Goal: Communication & Community: Answer question/provide support

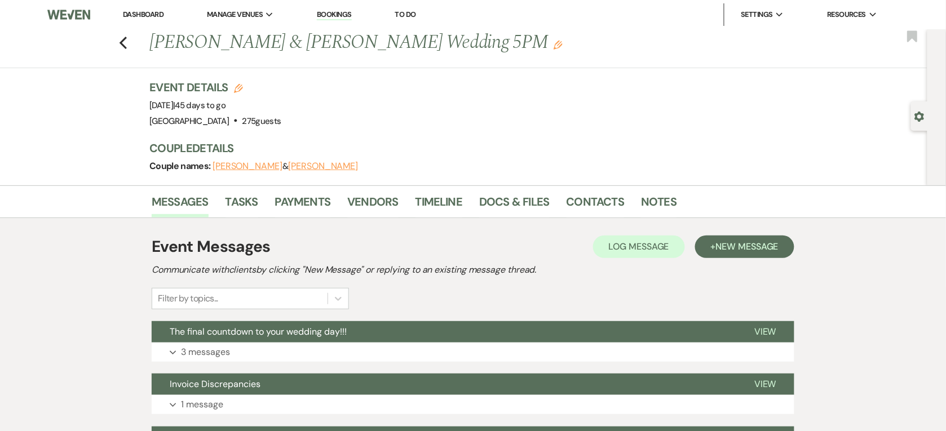
click at [144, 18] on link "Dashboard" at bounding box center [143, 15] width 41 height 10
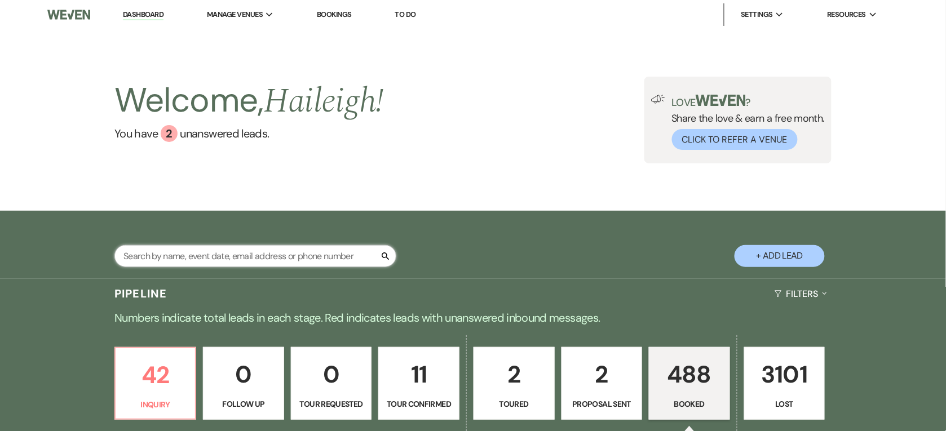
click at [250, 259] on input "text" at bounding box center [255, 256] width 282 height 22
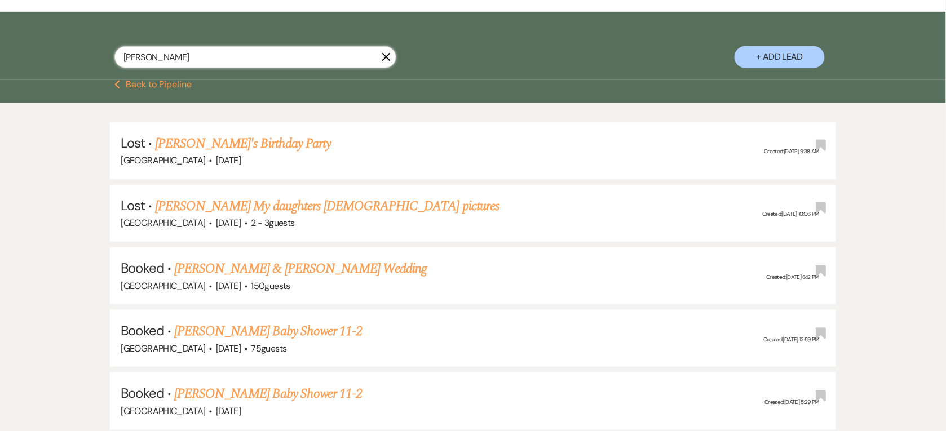
scroll to position [211, 0]
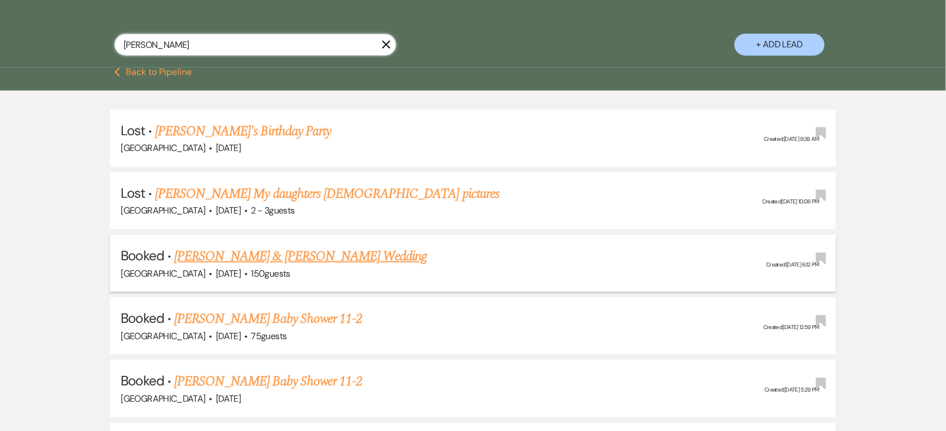
type input "[PERSON_NAME]"
click at [253, 257] on link "[PERSON_NAME] & [PERSON_NAME] Wedding" at bounding box center [300, 256] width 253 height 20
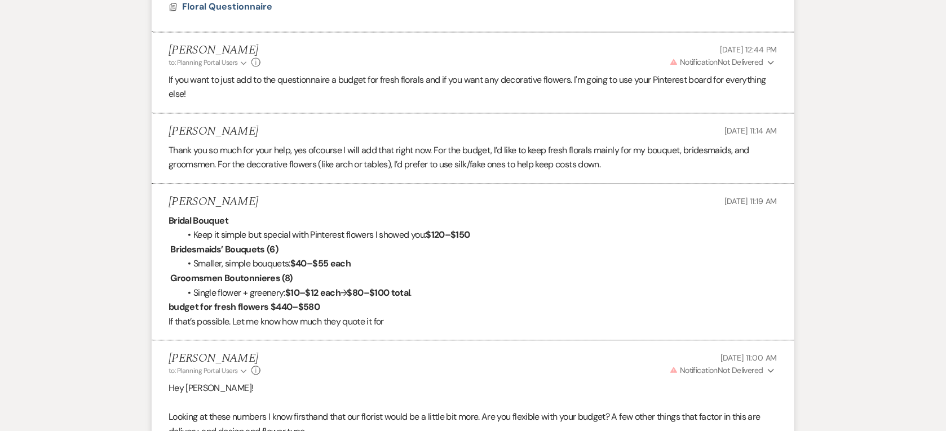
scroll to position [833, 0]
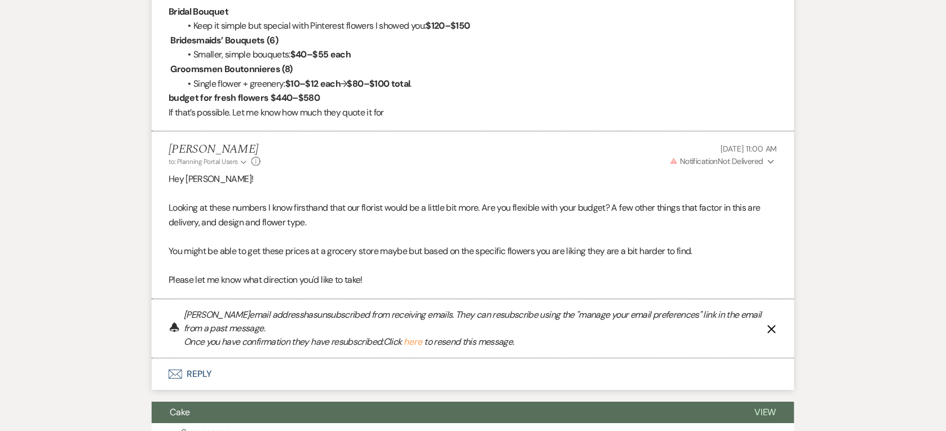
click at [283, 375] on button "Envelope Reply" at bounding box center [473, 375] width 643 height 32
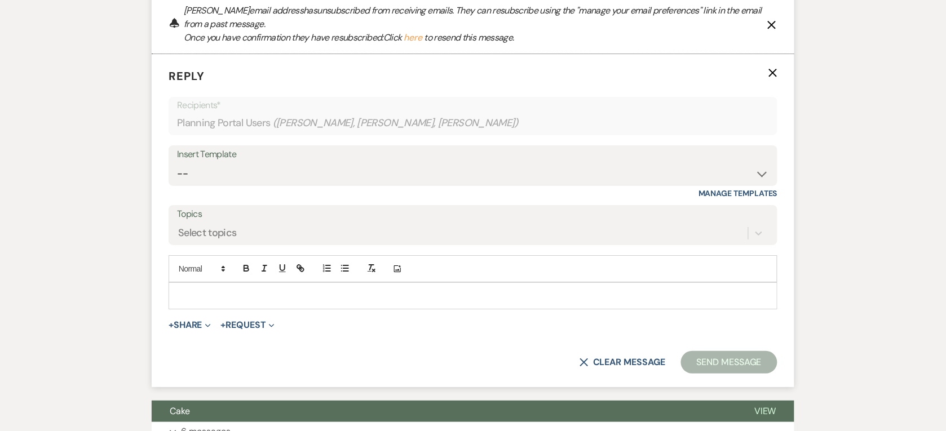
scroll to position [1143, 0]
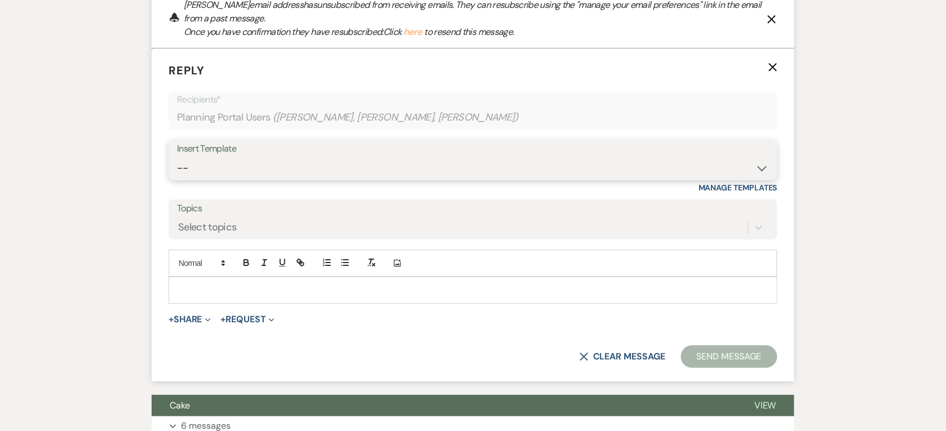
click at [206, 161] on select "-- Weven Planning Portal Introduction (Booked Events) Private Party Inquiry Res…" at bounding box center [473, 168] width 592 height 22
select select "3024"
click at [177, 157] on select "-- Weven Planning Portal Introduction (Booked Events) Private Party Inquiry Res…" at bounding box center [473, 168] width 592 height 22
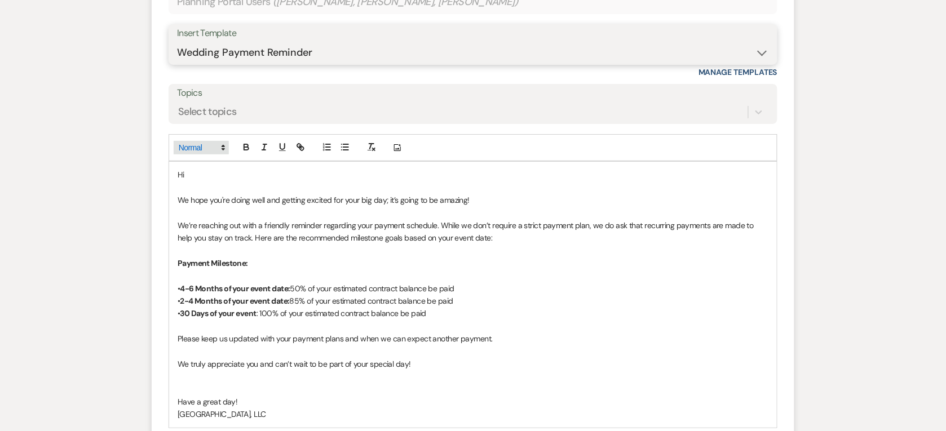
scroll to position [1284, 0]
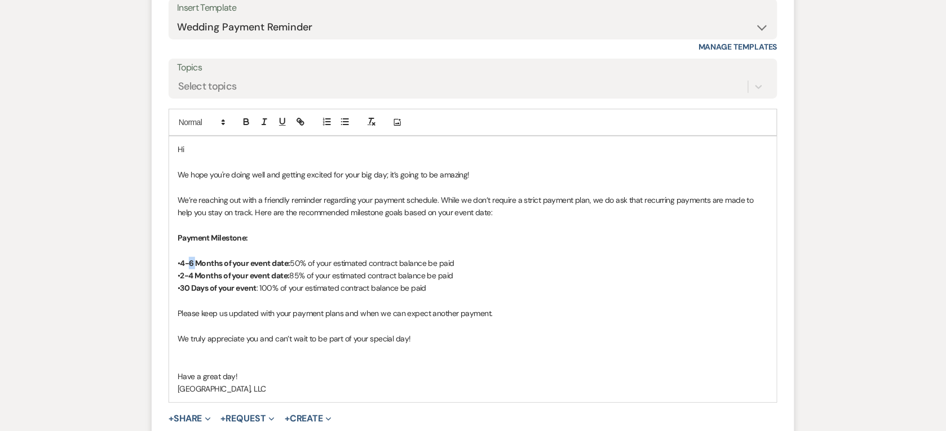
drag, startPoint x: 193, startPoint y: 263, endPoint x: 198, endPoint y: 266, distance: 6.6
click at [198, 266] on strong "4-6 Months of your event date:" at bounding box center [235, 263] width 110 height 10
click at [183, 264] on strong "4-6 Months of your event date:" at bounding box center [235, 263] width 110 height 10
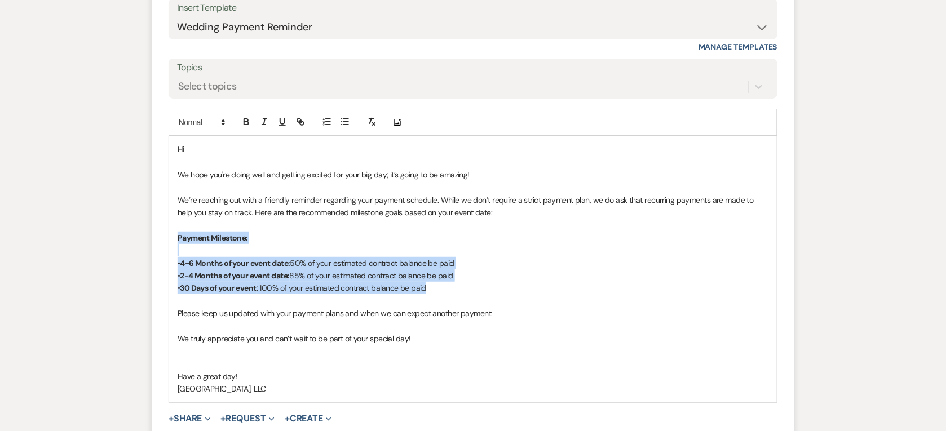
drag, startPoint x: 178, startPoint y: 232, endPoint x: 490, endPoint y: 288, distance: 317.3
click at [490, 288] on div "Hi We hope you're doing well and getting excited for your big day; it’s going t…" at bounding box center [473, 269] width 608 height 266
copy div "Payment Milestone: • 4-6 Months of your event date: 50% of your estimated contr…"
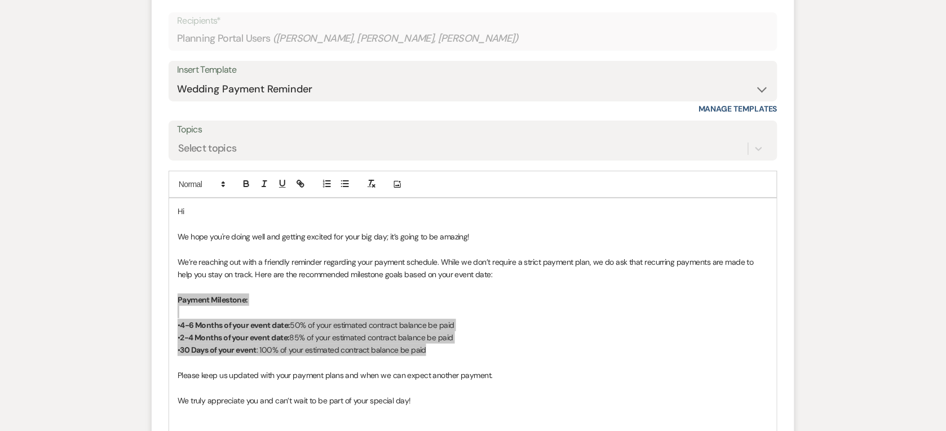
scroll to position [1268, 0]
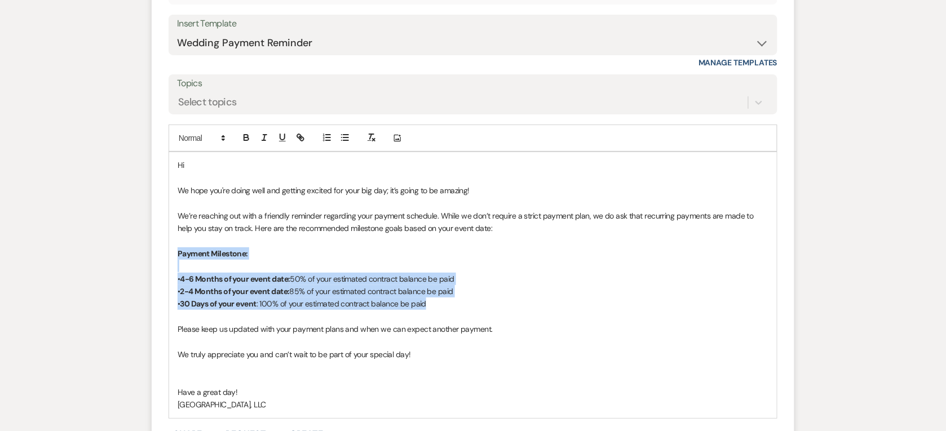
click at [227, 285] on p "• 2-4 Months of your event date: 85% of your estimated contract balance be paid" at bounding box center [473, 291] width 591 height 12
drag, startPoint x: 451, startPoint y: 308, endPoint x: 178, endPoint y: 272, distance: 275.8
click at [178, 272] on div "Hi We hope you're doing well and getting excited for your big day; it’s going t…" at bounding box center [473, 285] width 608 height 266
copy div "• 4-6 Months of your event date: 50% of your estimated contract balance be paid…"
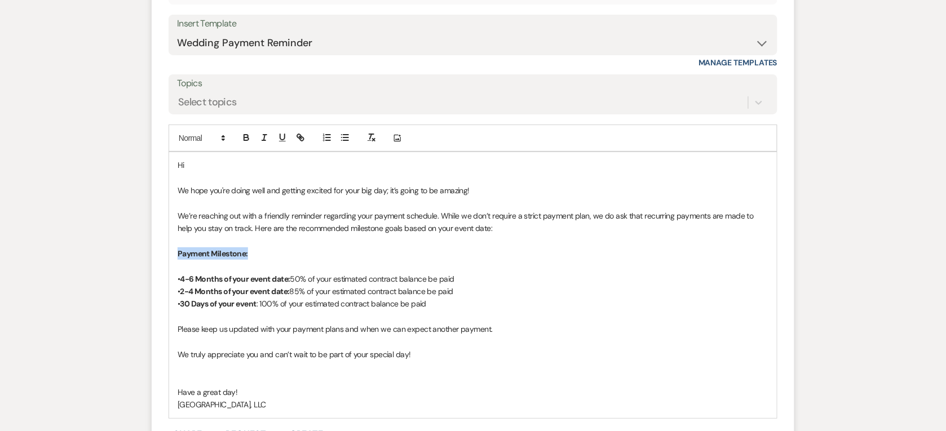
drag, startPoint x: 255, startPoint y: 253, endPoint x: 178, endPoint y: 255, distance: 77.8
click at [178, 255] on p "Payment Milestone:" at bounding box center [473, 253] width 591 height 12
copy strong "Payment Milestone:"
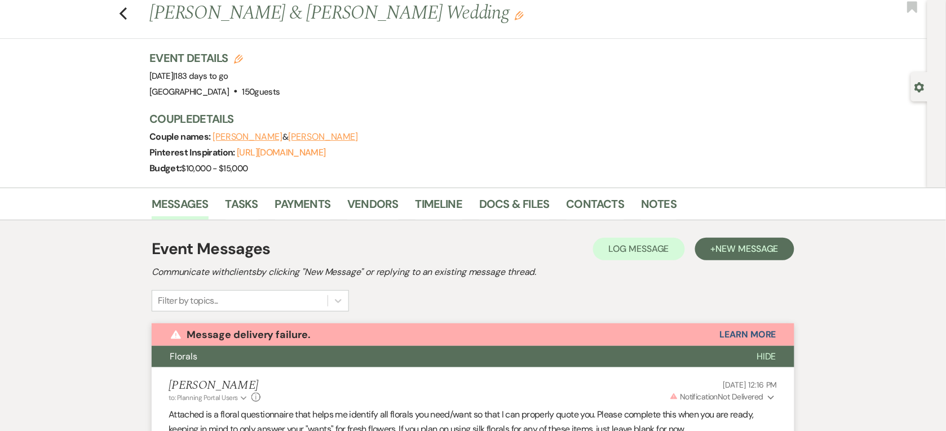
scroll to position [0, 0]
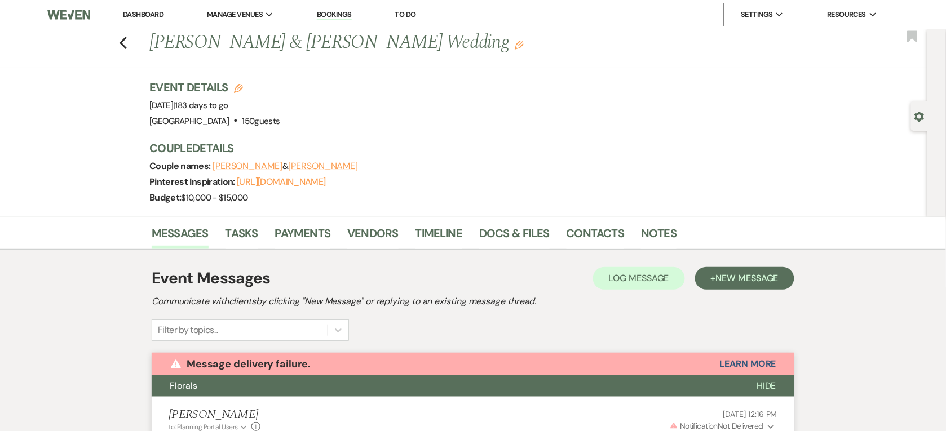
click at [144, 6] on li "Dashboard" at bounding box center [143, 14] width 52 height 23
click at [143, 12] on link "Dashboard" at bounding box center [143, 15] width 41 height 10
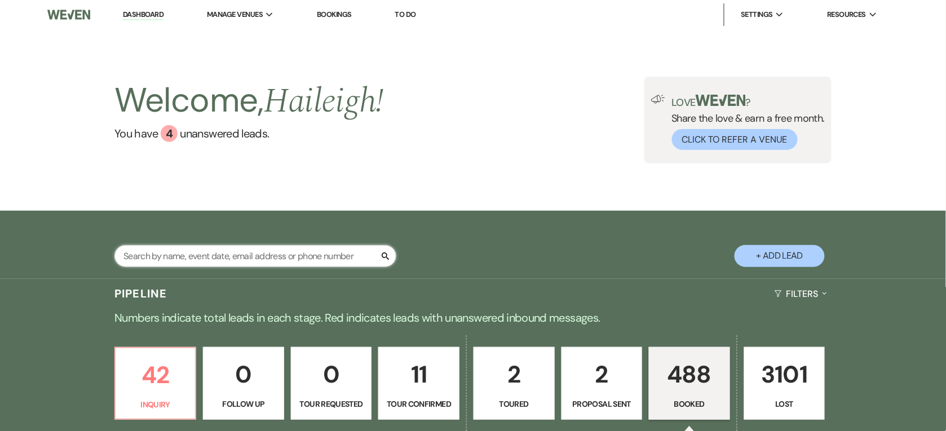
click at [179, 250] on input "text" at bounding box center [255, 256] width 282 height 22
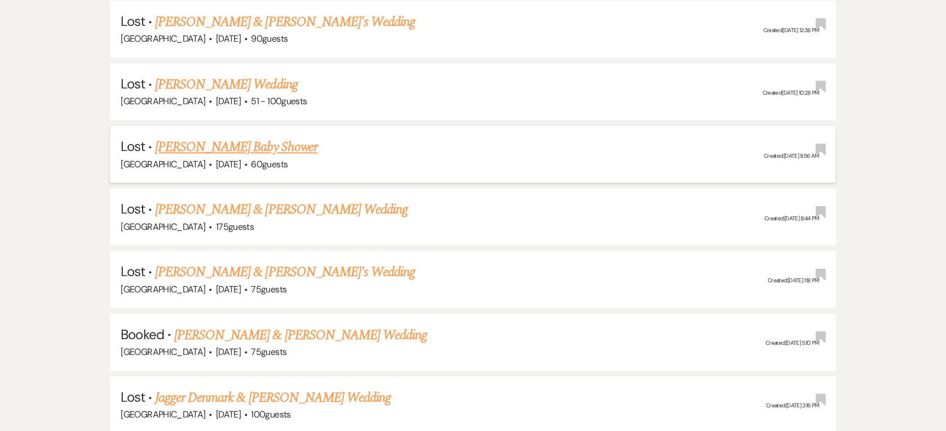
scroll to position [705, 0]
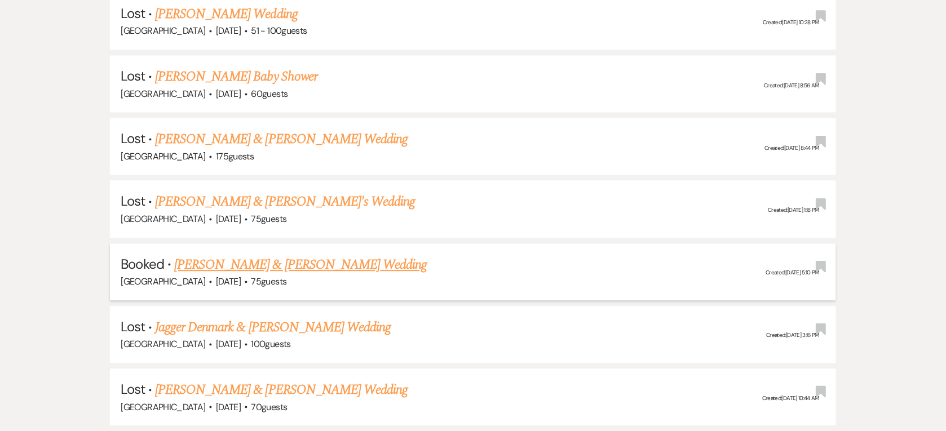
type input "[PERSON_NAME]"
click at [269, 266] on link "[PERSON_NAME] & [PERSON_NAME] Wedding" at bounding box center [300, 265] width 253 height 20
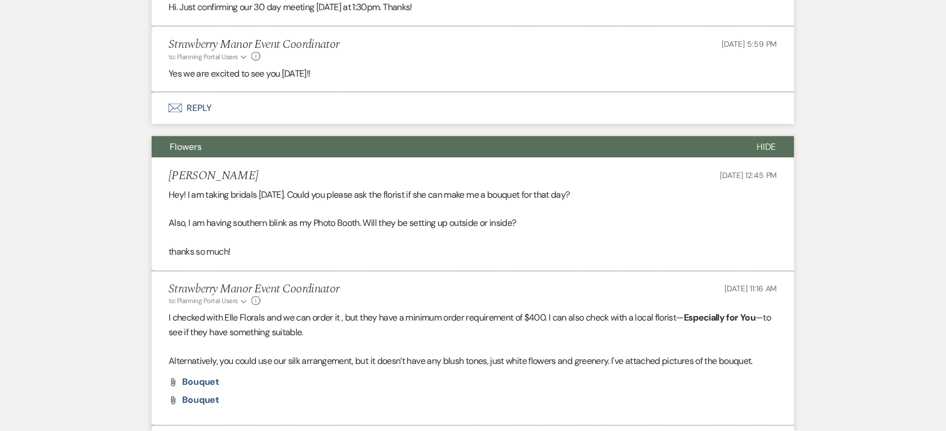
scroll to position [282, 0]
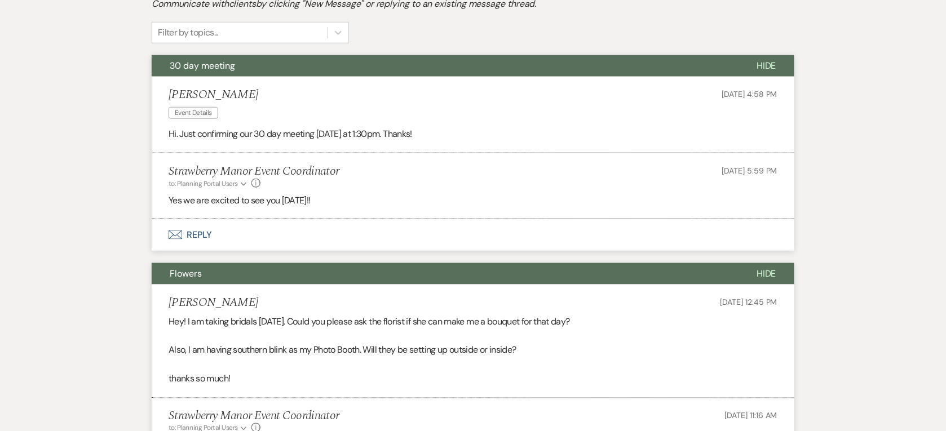
click at [233, 267] on button "Flowers" at bounding box center [445, 273] width 587 height 21
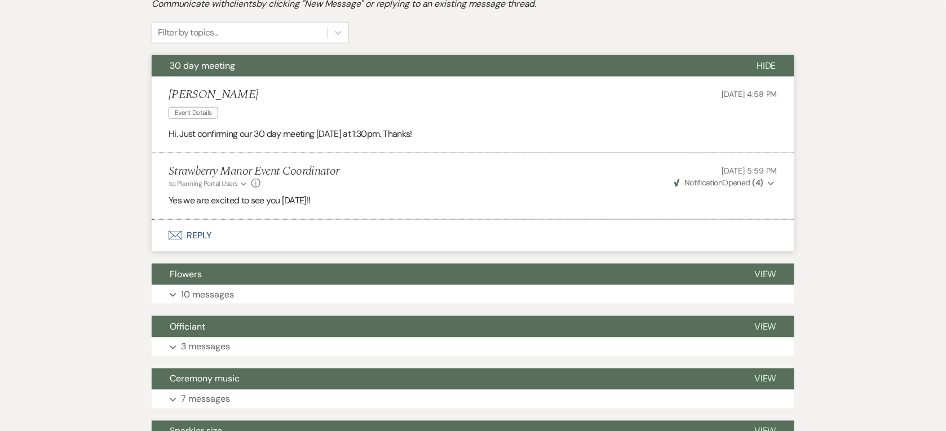
click at [222, 63] on span "30 day meeting" at bounding box center [202, 66] width 65 height 12
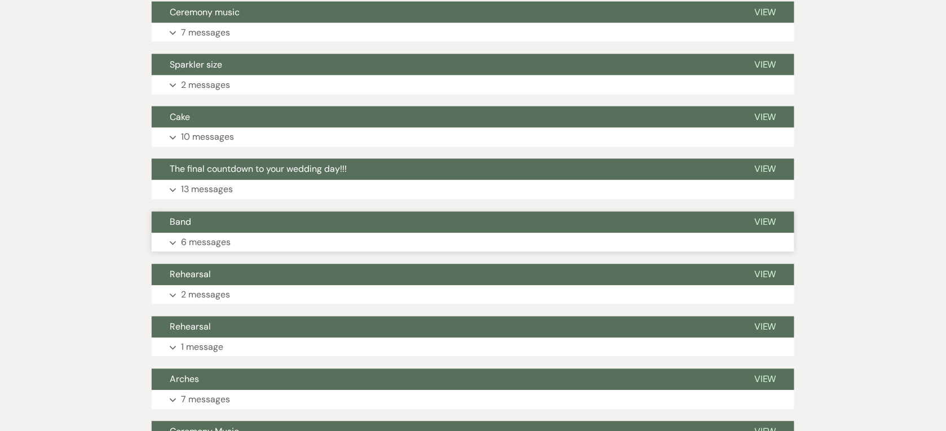
click at [207, 246] on p "6 messages" at bounding box center [206, 243] width 50 height 15
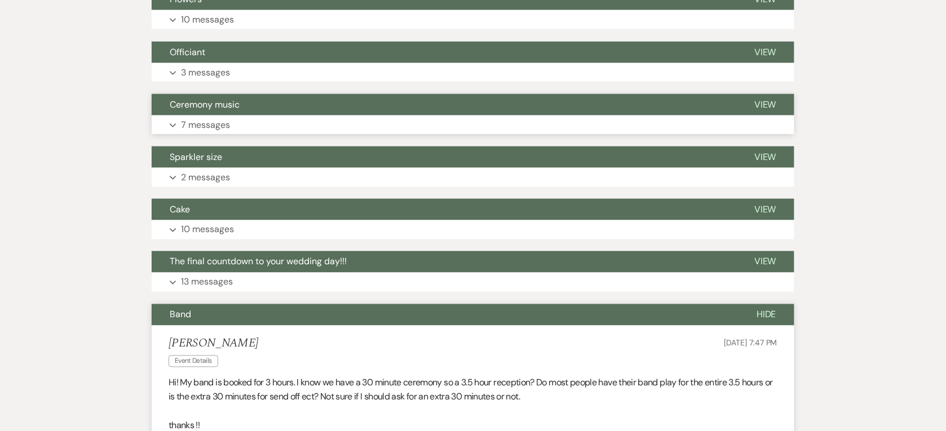
scroll to position [423, 0]
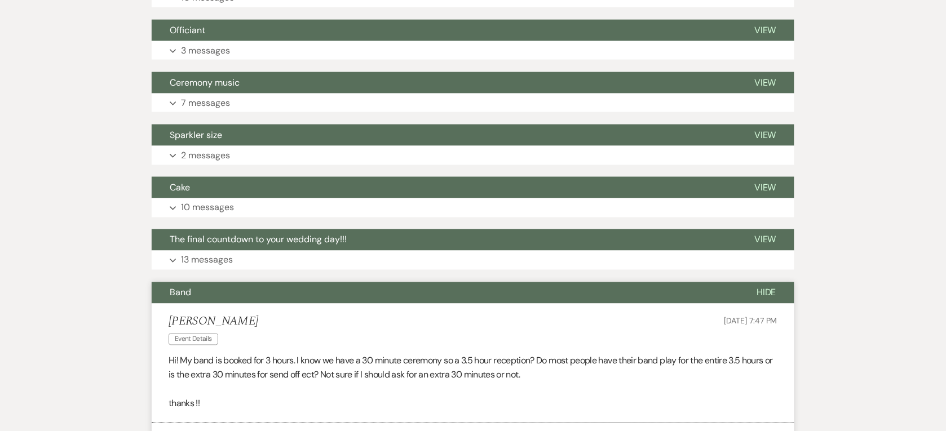
click at [269, 299] on button "Band" at bounding box center [445, 292] width 587 height 21
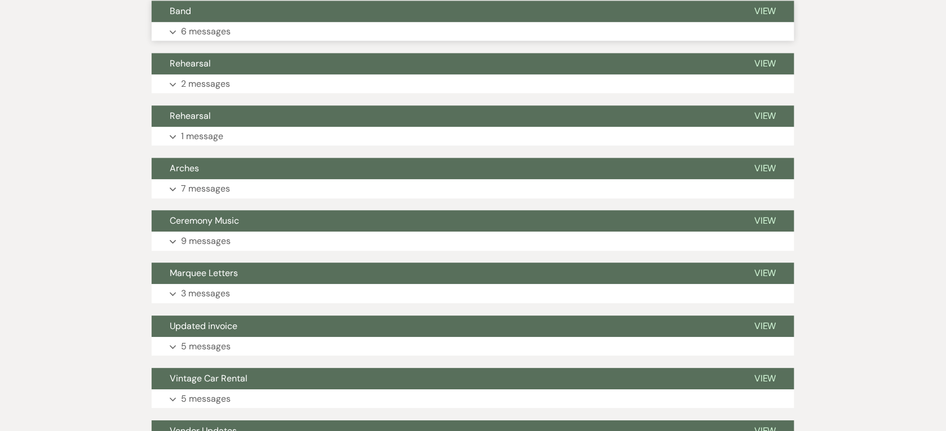
scroll to position [775, 0]
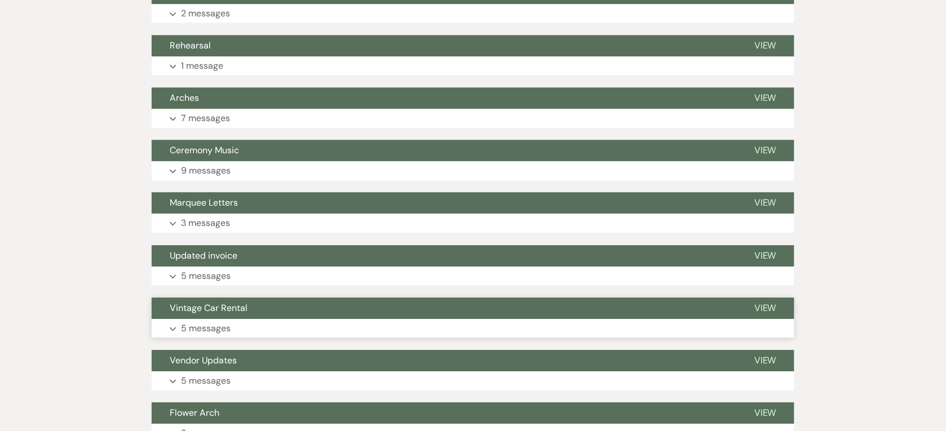
click at [277, 315] on button "Vintage Car Rental" at bounding box center [444, 308] width 585 height 21
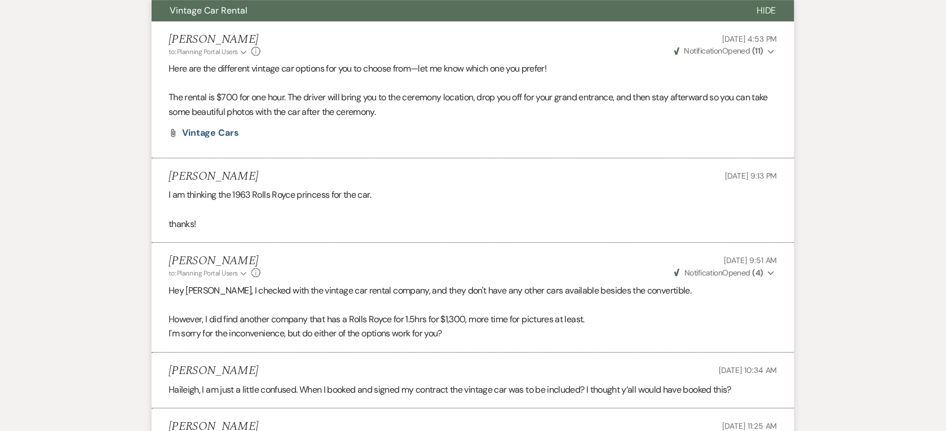
scroll to position [1057, 0]
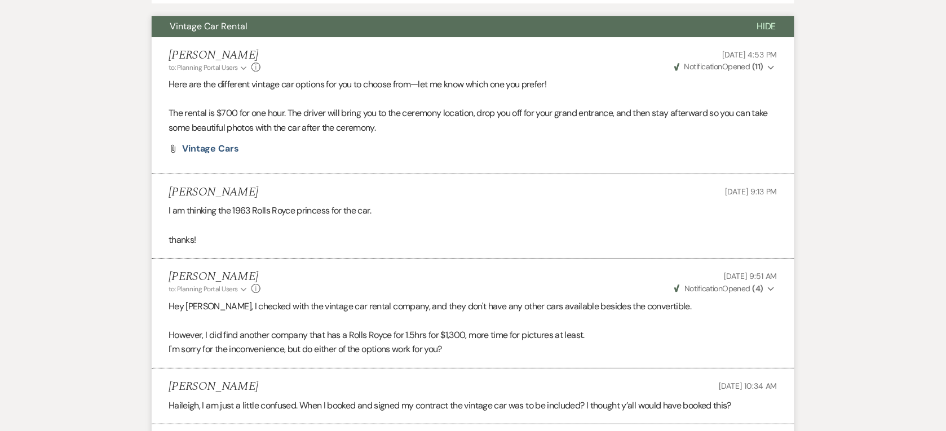
click at [369, 213] on p "I am thinking the 1963 Rolls Royce princess for the car." at bounding box center [473, 210] width 609 height 15
drag, startPoint x: 331, startPoint y: 212, endPoint x: 234, endPoint y: 215, distance: 97.0
click at [234, 215] on p "I am thinking the 1963 Rolls Royce princess for the car." at bounding box center [473, 210] width 609 height 15
copy p "1963 Rolls Royce princess"
click at [237, 20] on span "Vintage Car Rental" at bounding box center [209, 26] width 78 height 12
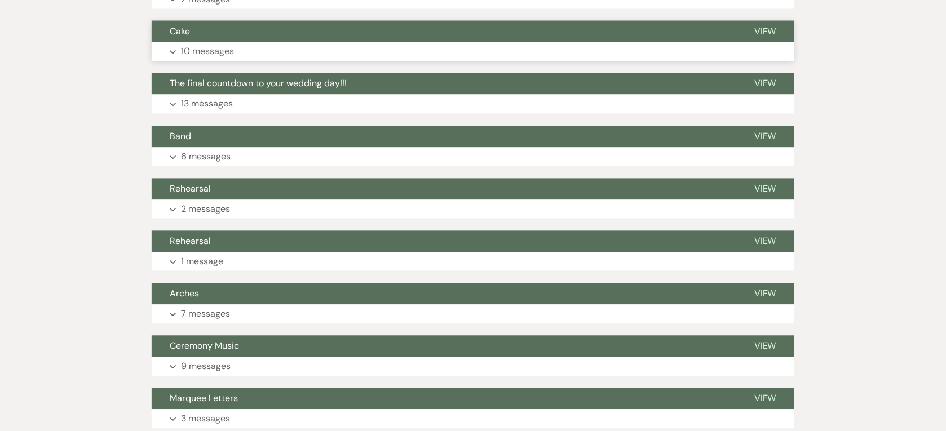
scroll to position [493, 0]
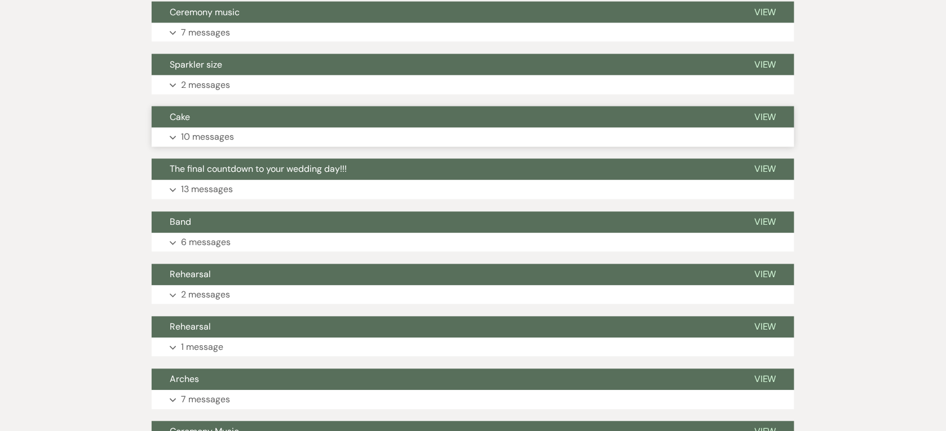
click at [219, 130] on p "10 messages" at bounding box center [207, 137] width 53 height 15
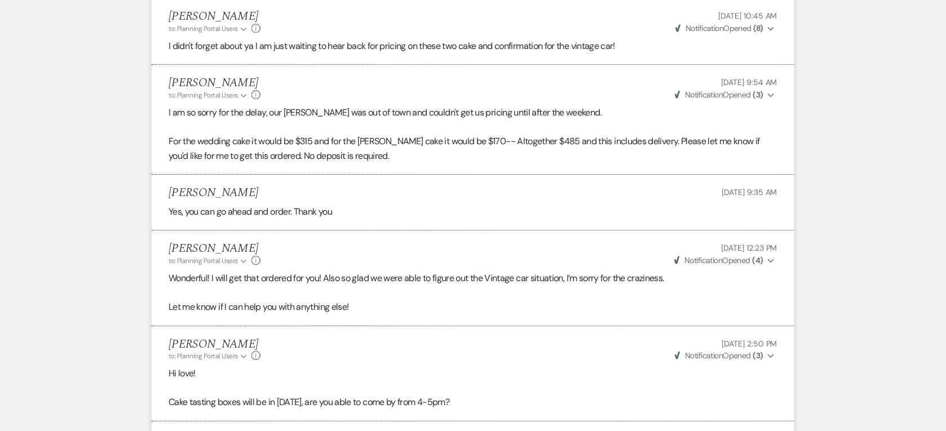
scroll to position [917, 0]
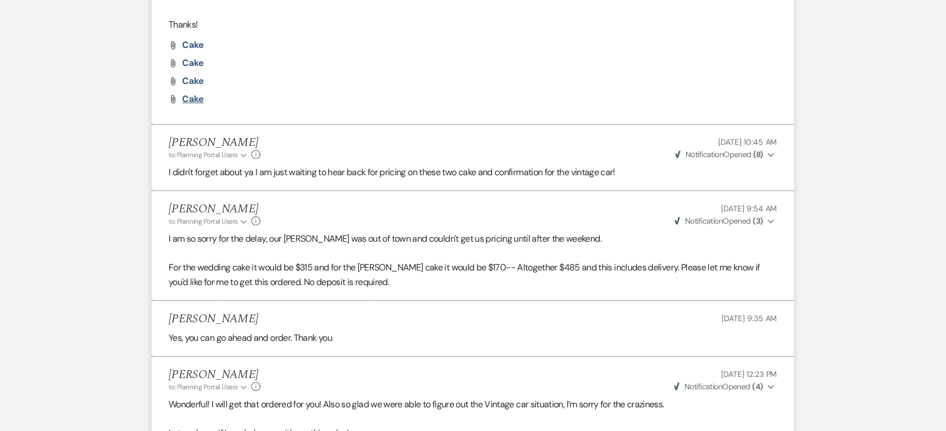
click at [192, 98] on span "Cake" at bounding box center [193, 99] width 22 height 12
click at [193, 79] on span "Cake" at bounding box center [193, 81] width 22 height 12
click at [192, 58] on span "Cake" at bounding box center [193, 63] width 22 height 12
click at [196, 40] on span "Cake" at bounding box center [193, 45] width 22 height 12
click at [441, 134] on li "[PERSON_NAME] to: Planning Portal Users Expand Info [DATE] 10:45 AM Weven Check…" at bounding box center [473, 158] width 643 height 67
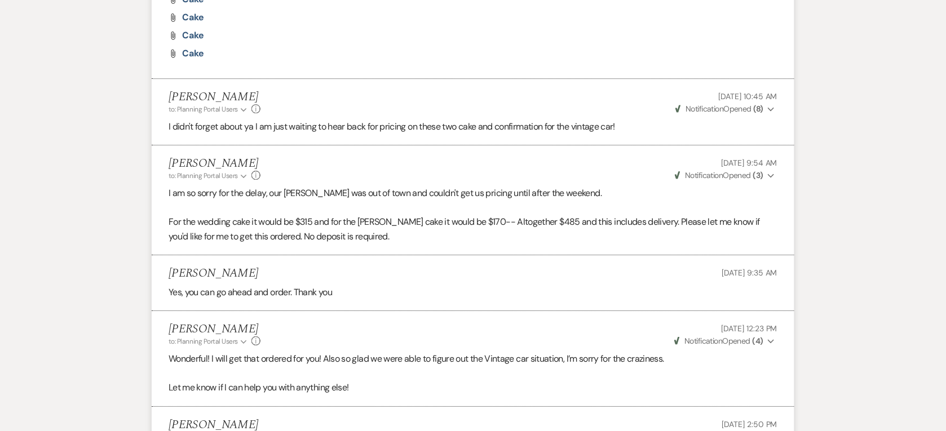
scroll to position [987, 0]
